Goal: Information Seeking & Learning: Learn about a topic

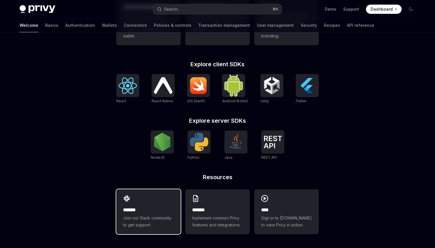
scroll to position [173, 0]
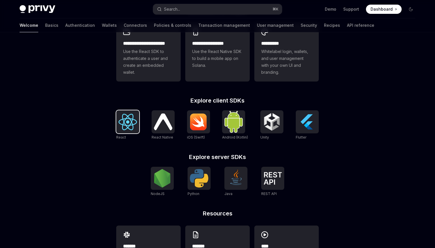
click at [125, 120] on img at bounding box center [127, 122] width 18 height 16
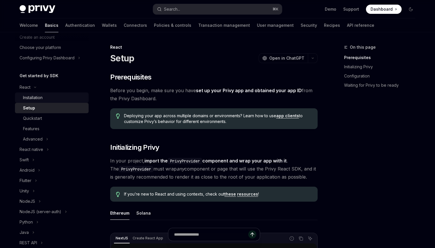
scroll to position [30, 0]
click at [29, 137] on div "Advanced" at bounding box center [33, 138] width 20 height 7
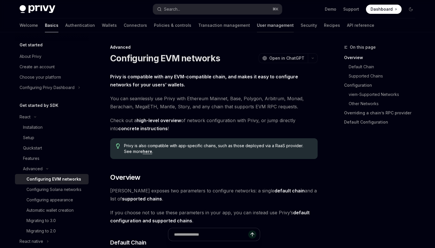
click at [257, 24] on link "User management" at bounding box center [275, 25] width 37 height 14
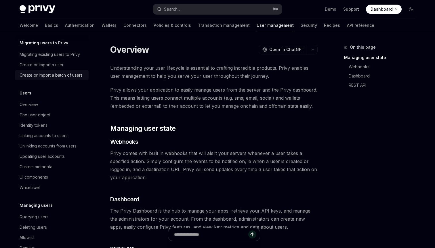
scroll to position [24, 0]
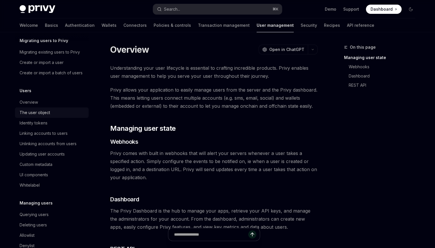
click at [45, 114] on div "The user object" at bounding box center [35, 112] width 30 height 7
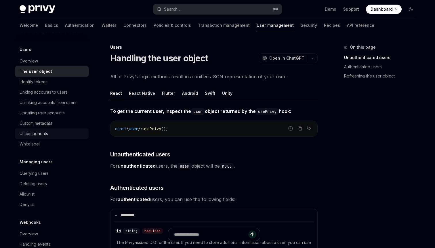
scroll to position [66, 0]
click at [196, 112] on code "user" at bounding box center [198, 111] width 14 height 6
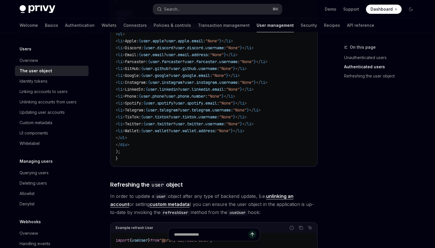
scroll to position [664, 0]
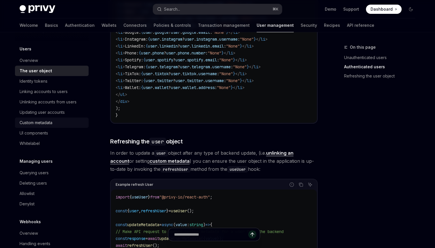
click at [44, 119] on div "Custom metadata" at bounding box center [36, 122] width 33 height 7
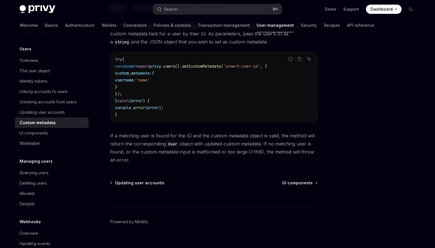
scroll to position [118, 0]
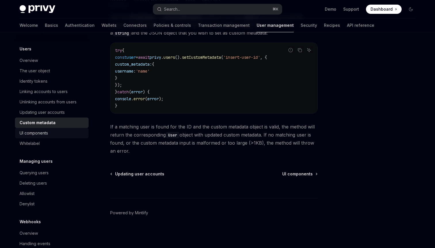
click at [31, 135] on div "UI components" at bounding box center [34, 132] width 28 height 7
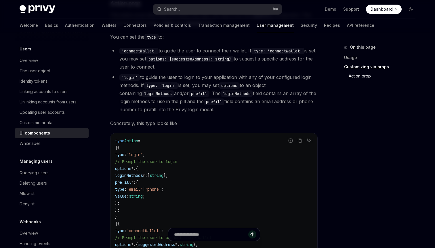
scroll to position [1041, 0]
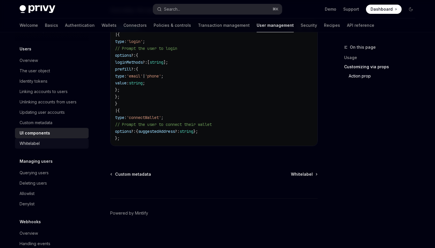
click at [39, 143] on div "Whitelabel" at bounding box center [30, 143] width 20 height 7
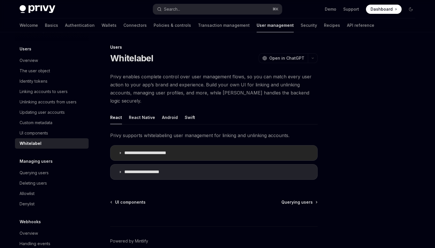
click at [161, 148] on summary "**********" at bounding box center [213, 152] width 207 height 15
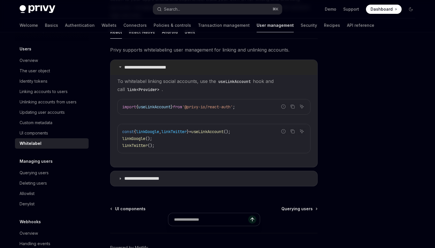
scroll to position [106, 0]
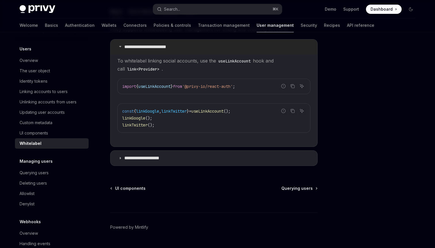
click at [161, 155] on p "**********" at bounding box center [147, 158] width 46 height 6
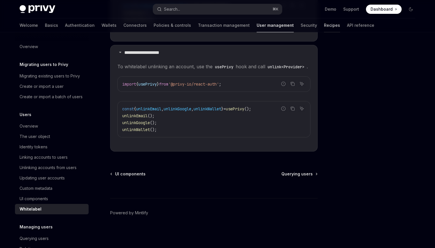
click at [324, 32] on div at bounding box center [332, 32] width 16 height 1
type textarea "*"
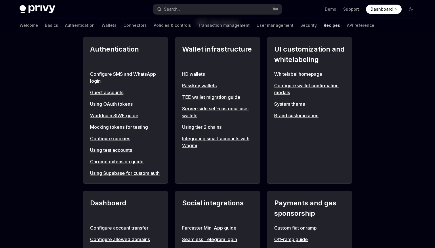
scroll to position [190, 0]
